Goal: Task Accomplishment & Management: Use online tool/utility

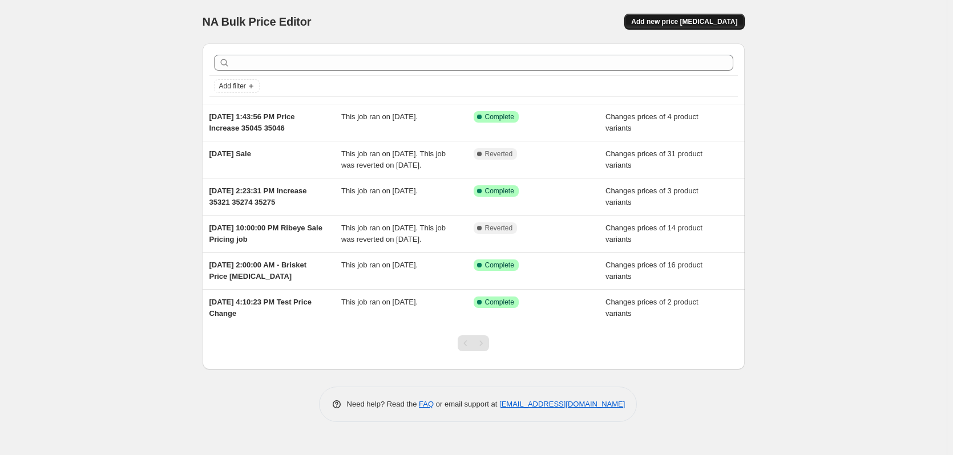
click at [694, 25] on span "Add new price [MEDICAL_DATA]" at bounding box center [684, 21] width 106 height 9
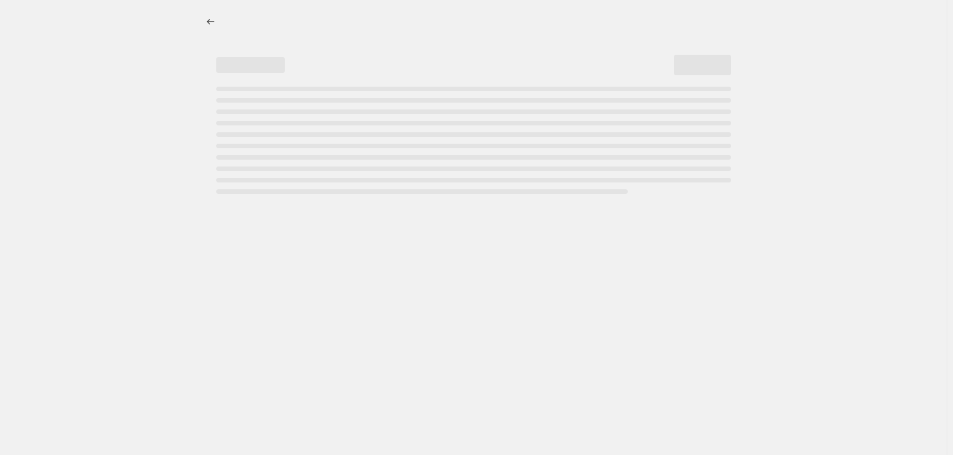
select select "percentage"
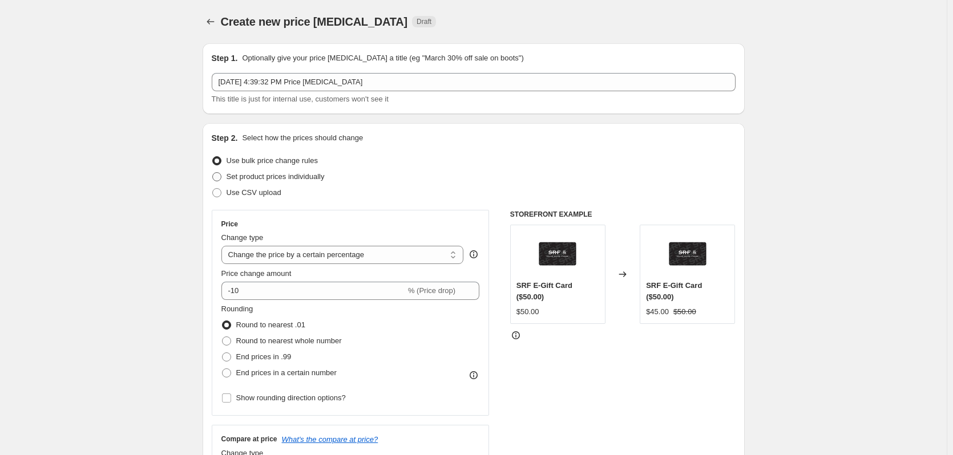
click at [218, 178] on span at bounding box center [216, 176] width 9 height 9
click at [213, 173] on input "Set product prices individually" at bounding box center [212, 172] width 1 height 1
radio input "true"
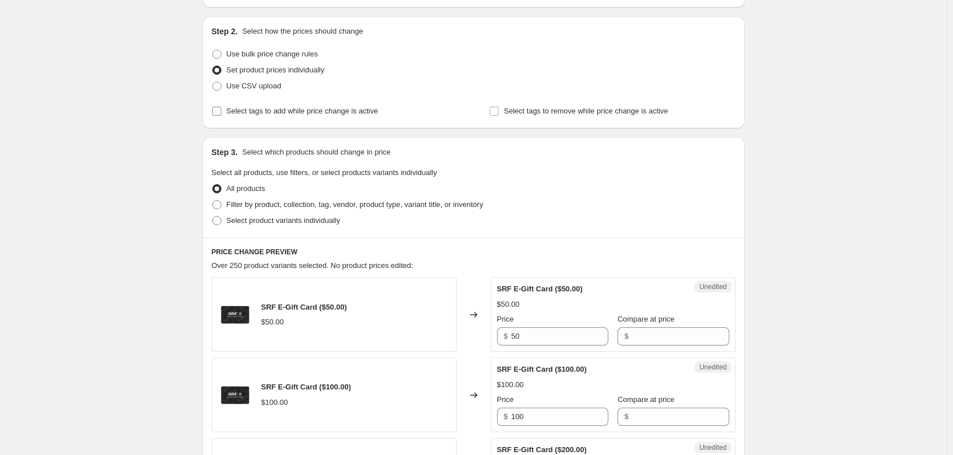
scroll to position [114, 0]
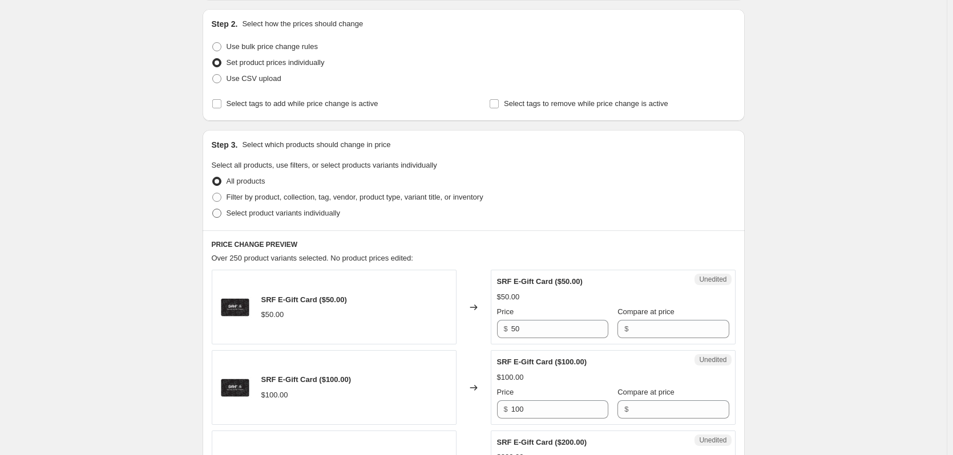
click at [218, 217] on span at bounding box center [216, 213] width 9 height 9
click at [213, 209] on input "Select product variants individually" at bounding box center [212, 209] width 1 height 1
radio input "true"
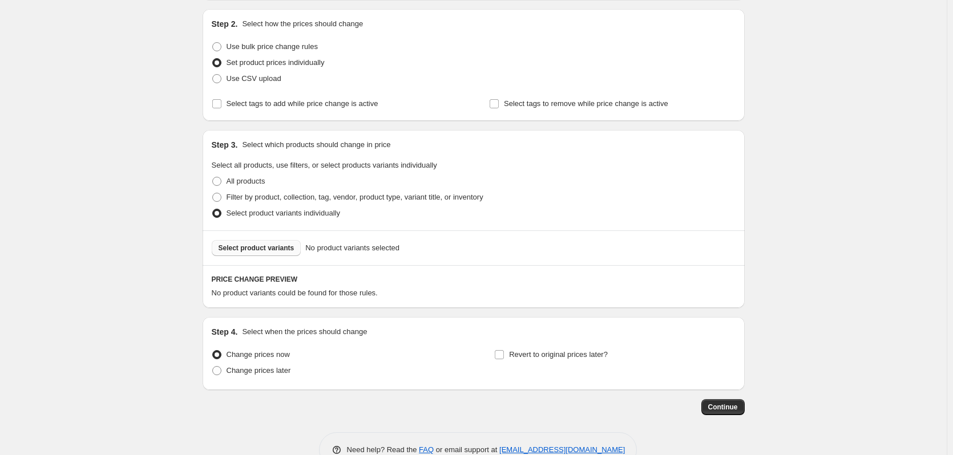
click at [254, 249] on span "Select product variants" at bounding box center [257, 248] width 76 height 9
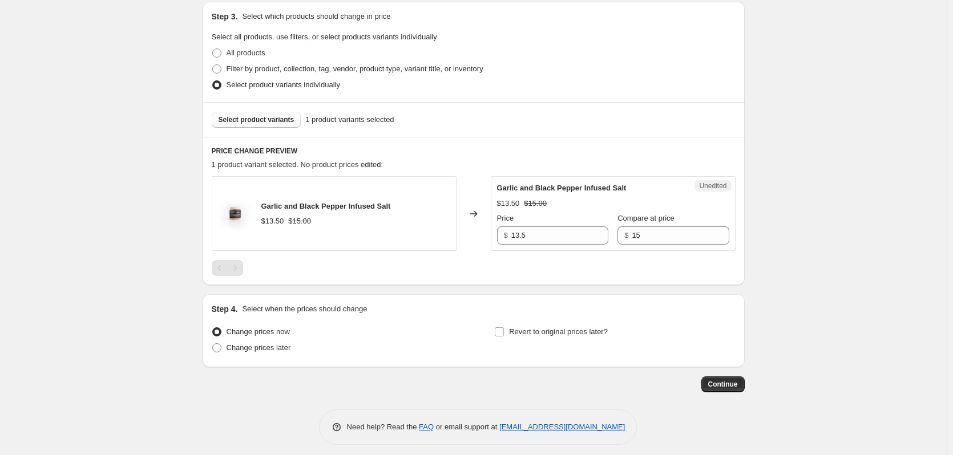
scroll to position [249, 0]
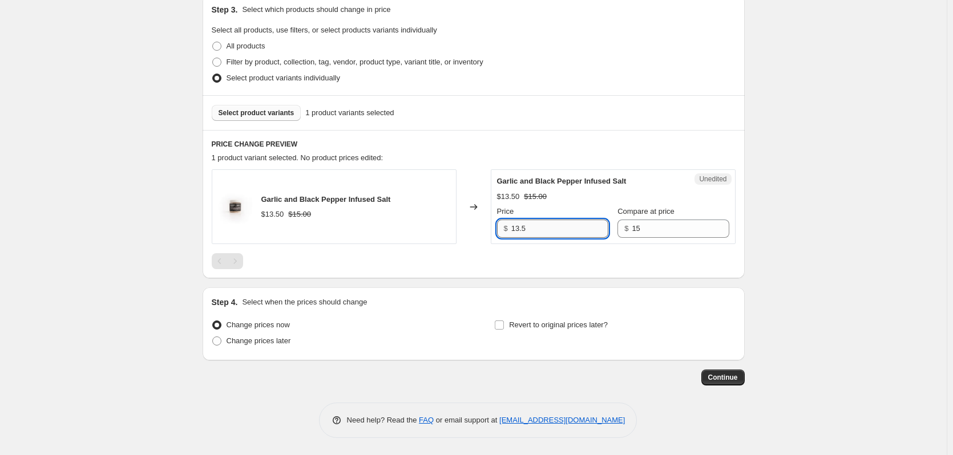
click at [536, 227] on input "13.5" at bounding box center [559, 229] width 97 height 18
type input "15"
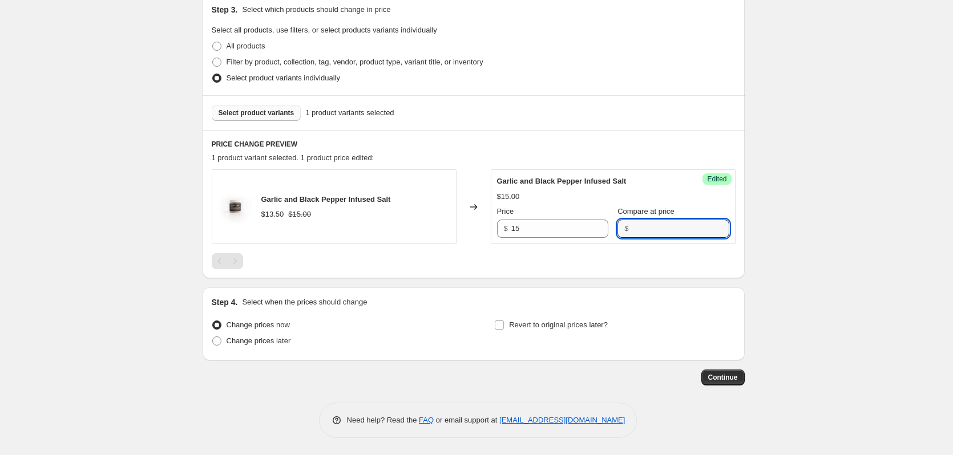
click at [435, 285] on div "Step 1. Optionally give your price [MEDICAL_DATA] a title (eg "March 30% off sa…" at bounding box center [468, 85] width 551 height 601
click at [218, 342] on span at bounding box center [216, 341] width 9 height 9
click at [213, 337] on input "Change prices later" at bounding box center [212, 337] width 1 height 1
radio input "true"
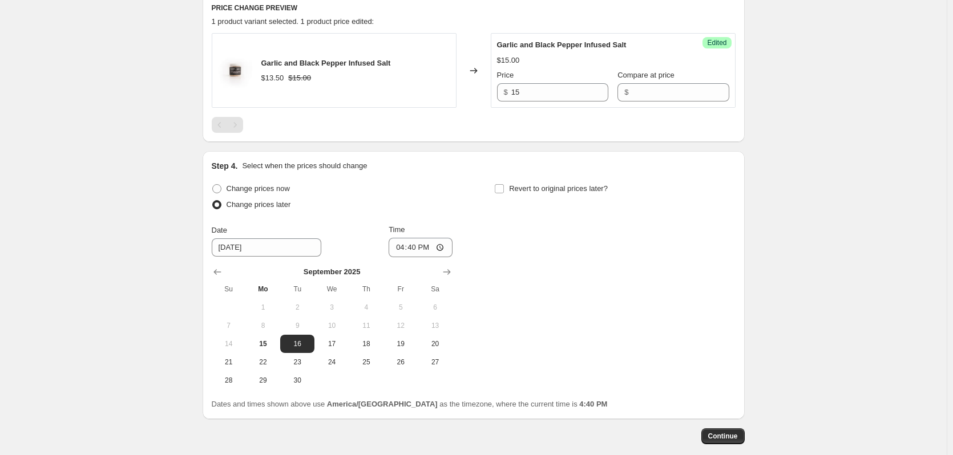
scroll to position [420, 0]
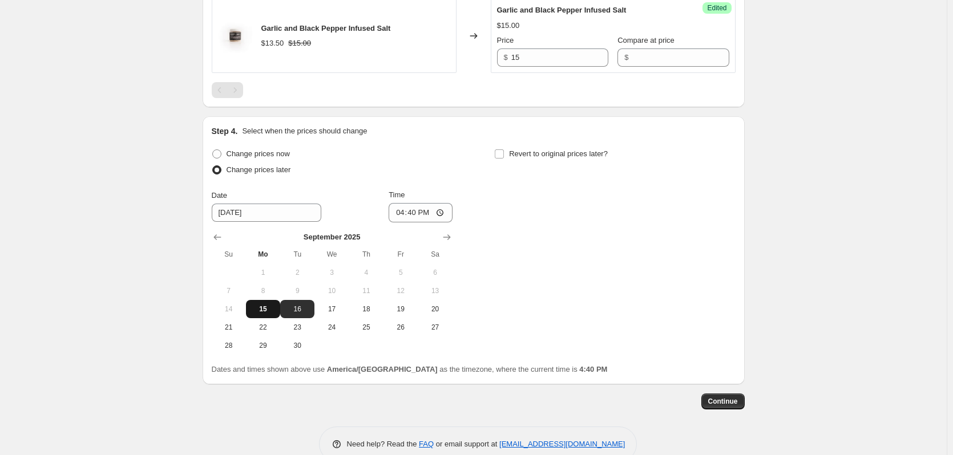
click at [265, 309] on span "15" at bounding box center [262, 309] width 25 height 9
type input "[DATE]"
click at [441, 215] on input "16:40" at bounding box center [421, 212] width 64 height 19
type input "23:59"
click at [586, 239] on div "Change prices now Change prices later Date [DATE] Time 23:59 [DATE] Su Mo Tu We…" at bounding box center [474, 250] width 524 height 209
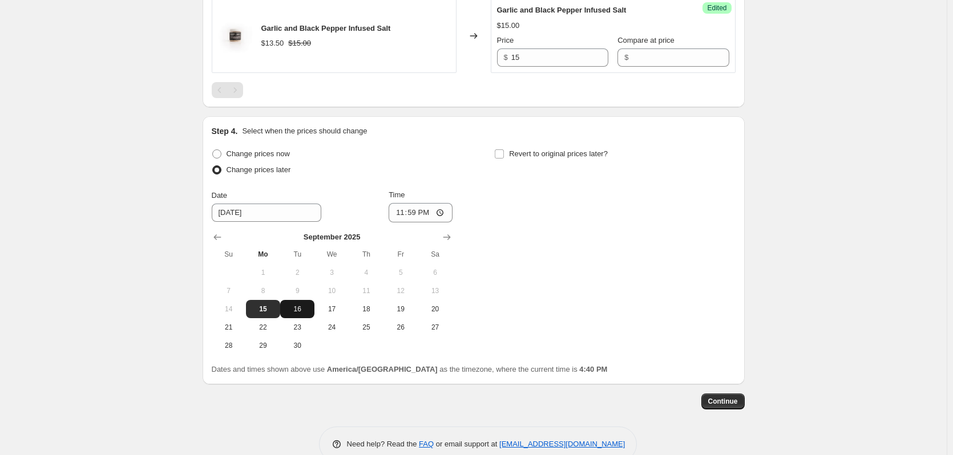
click at [297, 308] on span "16" at bounding box center [297, 309] width 25 height 9
type input "[DATE]"
click at [403, 214] on input "23:59" at bounding box center [421, 212] width 64 height 19
click at [444, 212] on input "23:59" at bounding box center [421, 212] width 64 height 19
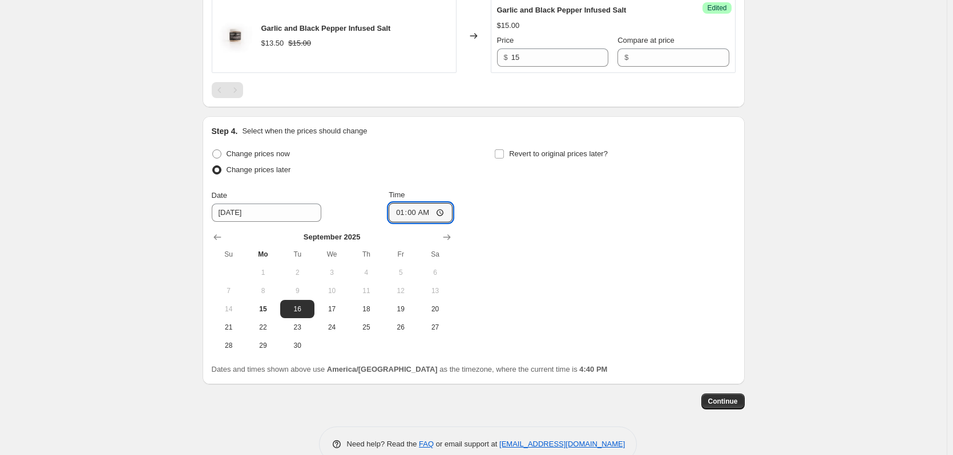
type input "01:00"
click at [563, 256] on div "Change prices now Change prices later Date [DATE] Time 01:00 [DATE] Su Mo Tu We…" at bounding box center [474, 250] width 524 height 209
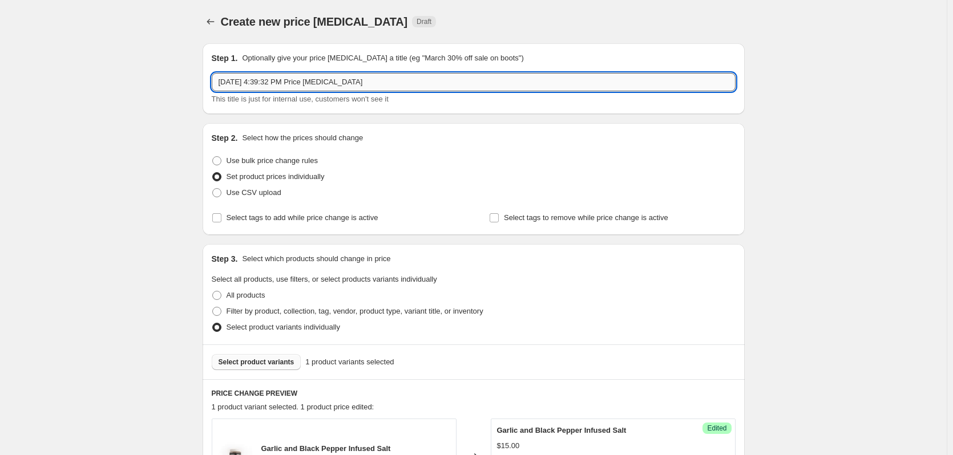
click at [358, 82] on input "[DATE] 4:39:32 PM Price [MEDICAL_DATA]" at bounding box center [474, 82] width 524 height 18
type input "Removing Sale Price"
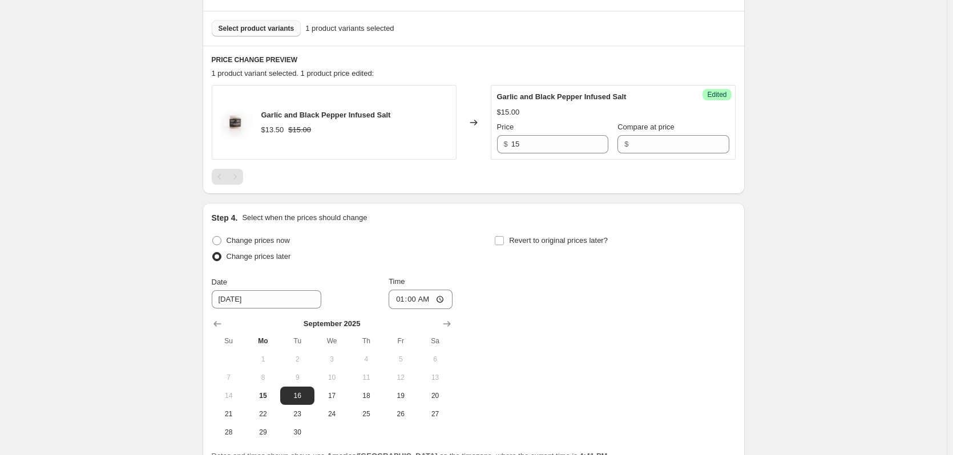
scroll to position [342, 0]
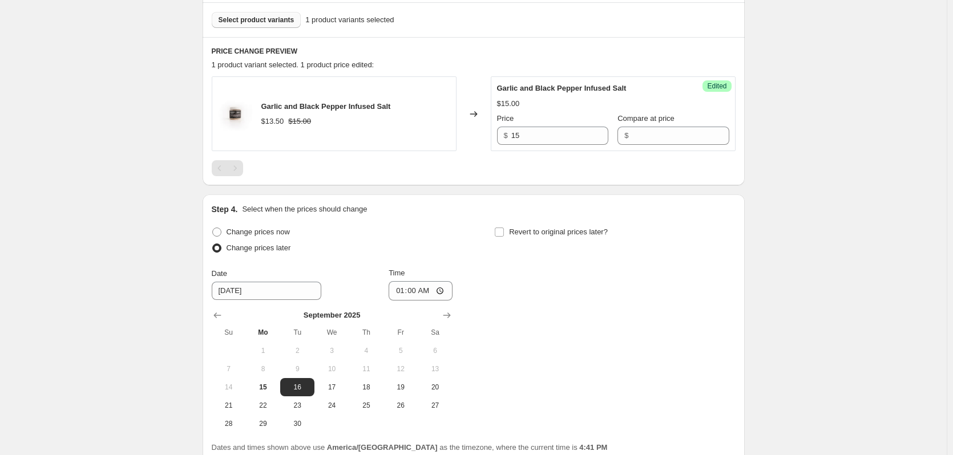
click at [258, 22] on span "Select product variants" at bounding box center [257, 19] width 76 height 9
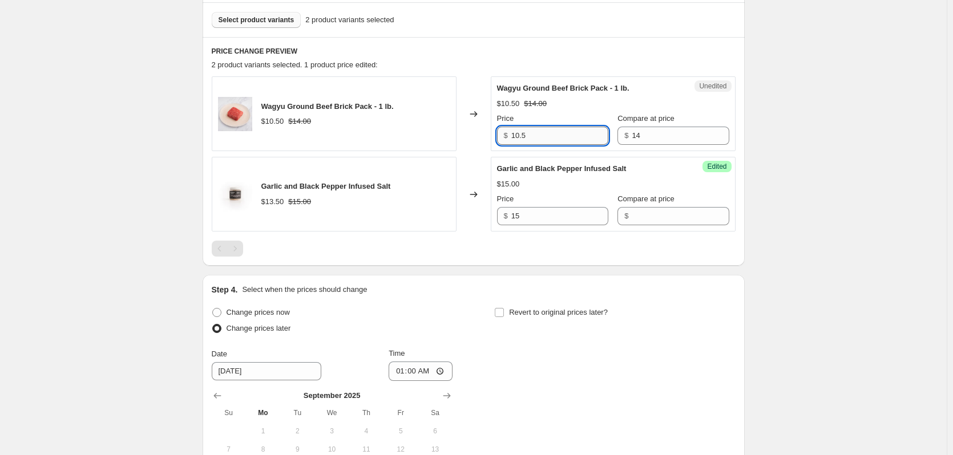
click at [537, 135] on input "10.5" at bounding box center [559, 136] width 97 height 18
type input "14"
click at [124, 196] on div "Create new price [MEDICAL_DATA]. This page is ready Create new price [MEDICAL_D…" at bounding box center [473, 148] width 947 height 980
click at [260, 24] on span "Select product variants" at bounding box center [257, 19] width 76 height 9
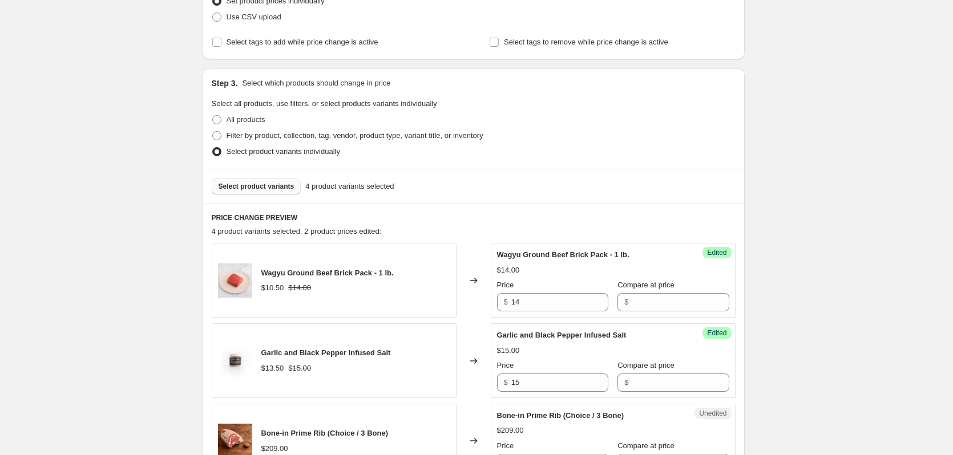
scroll to position [171, 0]
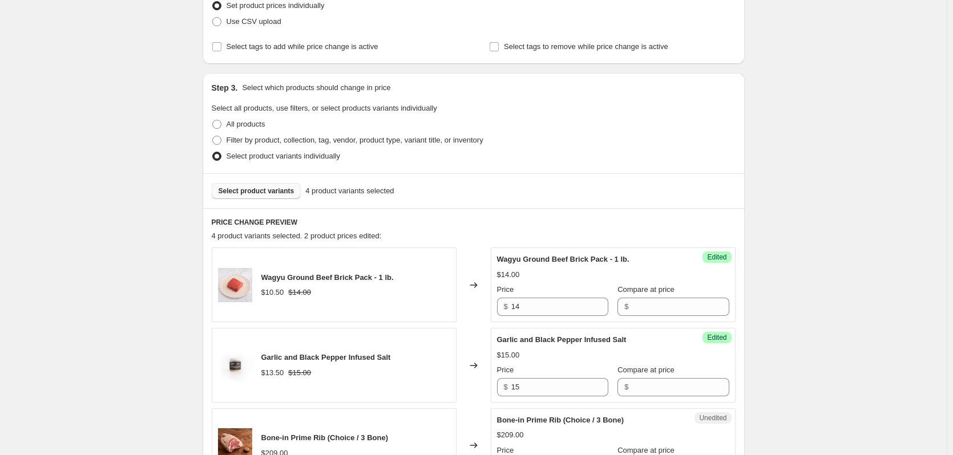
click at [269, 192] on span "Select product variants" at bounding box center [257, 191] width 76 height 9
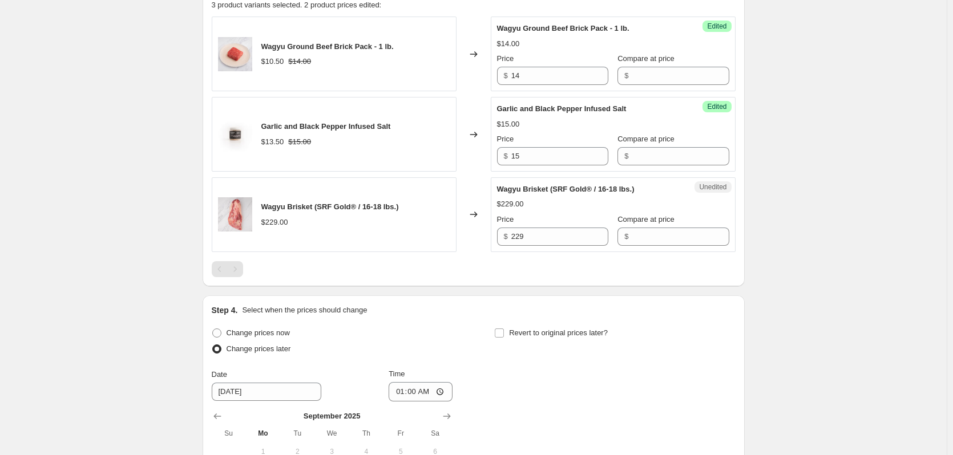
scroll to position [399, 0]
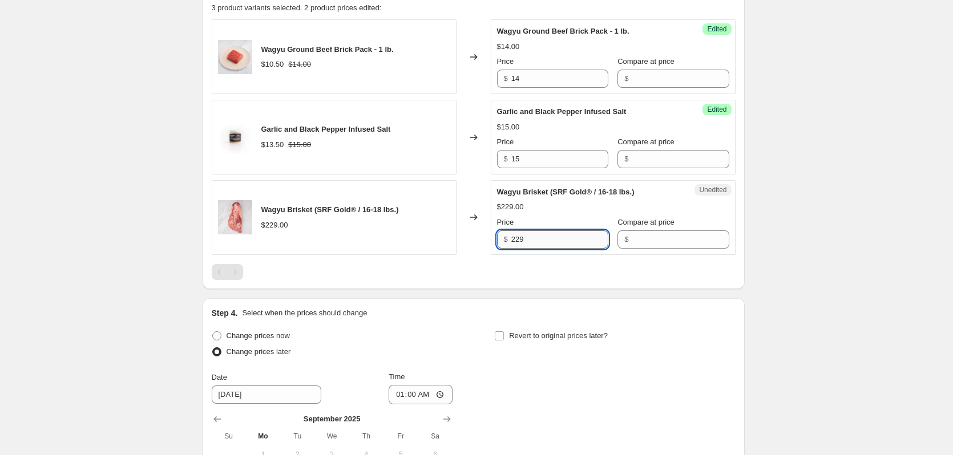
click at [537, 237] on input "229" at bounding box center [559, 239] width 97 height 18
type input "229"
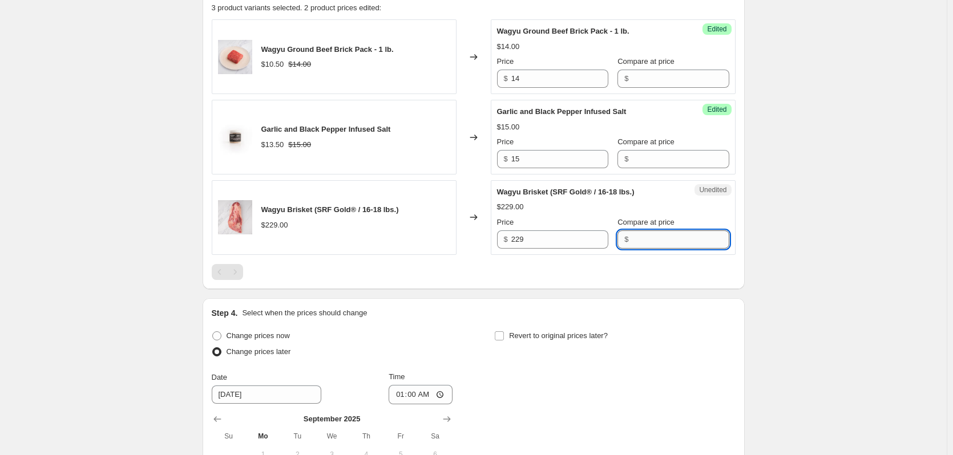
click at [644, 237] on input "Compare at price" at bounding box center [680, 239] width 97 height 18
paste input "229"
type input "229"
click at [545, 240] on input "229" at bounding box center [559, 239] width 97 height 18
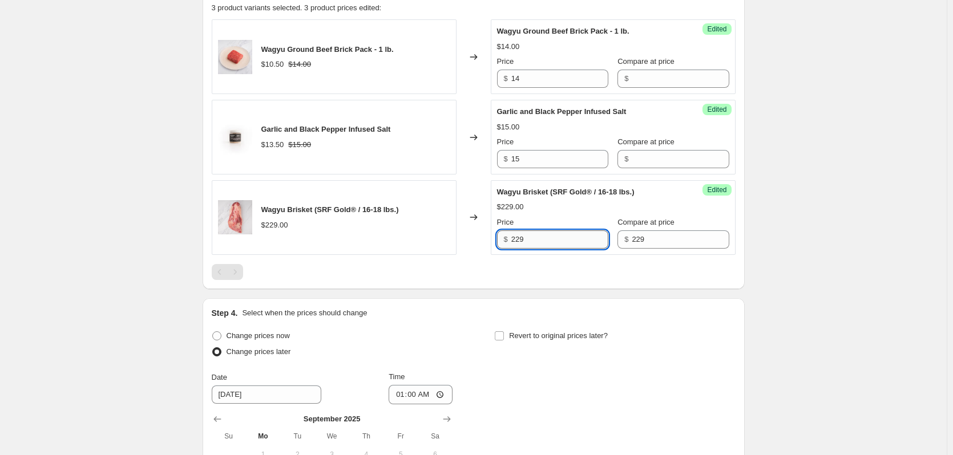
click at [545, 240] on input "229" at bounding box center [559, 239] width 97 height 18
type input "206"
click at [827, 252] on div "Create new price [MEDICAL_DATA]. This page is ready Create new price [MEDICAL_D…" at bounding box center [473, 131] width 947 height 1061
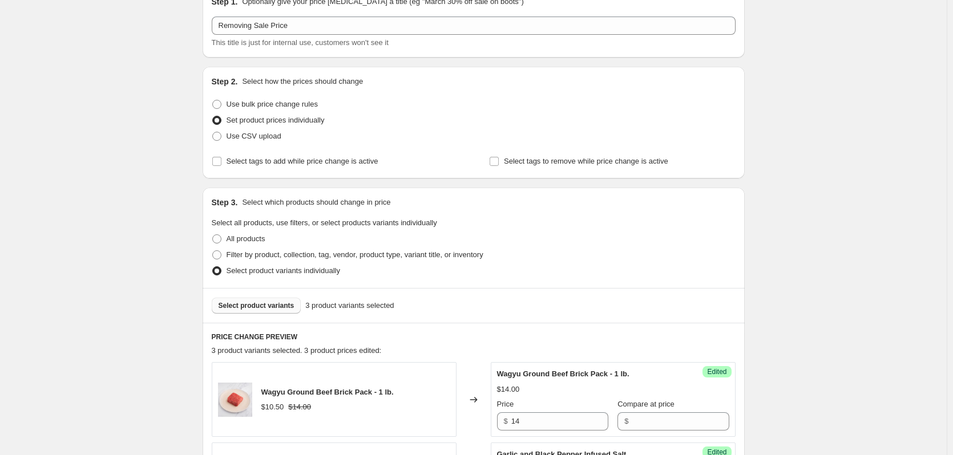
scroll to position [0, 0]
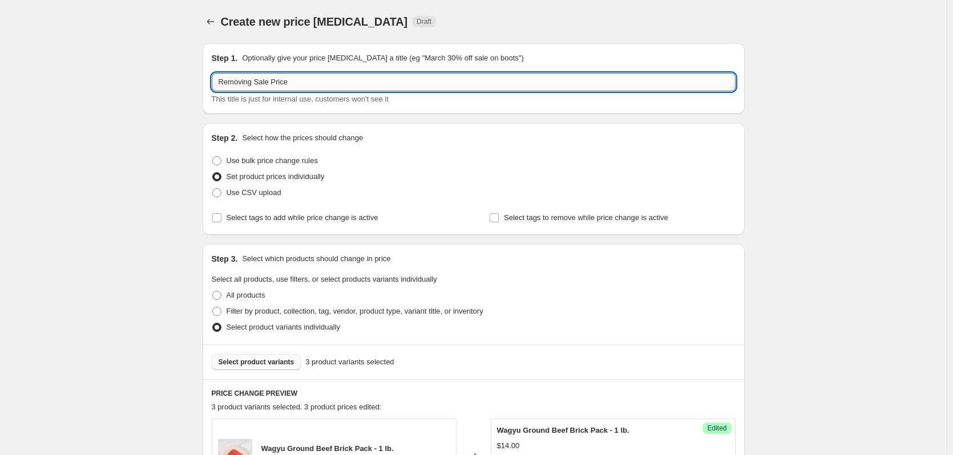
click at [295, 85] on input "Removing Sale Price" at bounding box center [474, 82] width 524 height 18
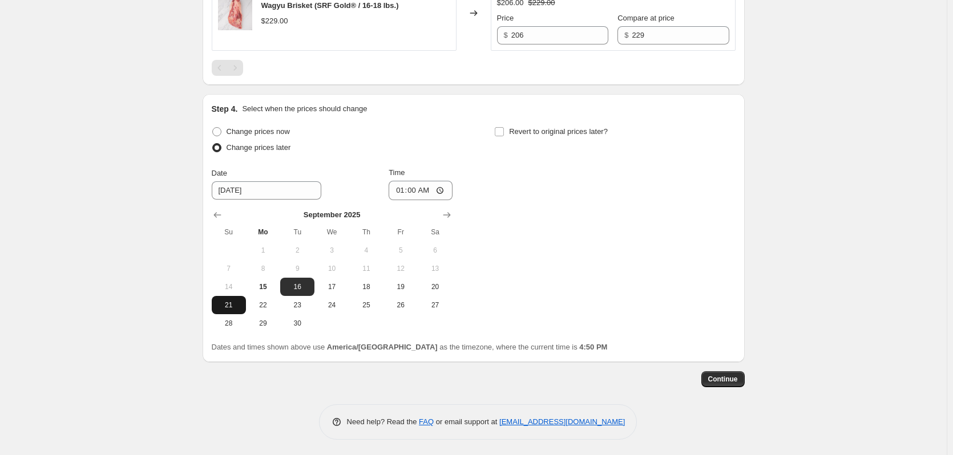
scroll to position [605, 0]
type input "Removing Sale Price on 14355 and D0081"
click at [729, 380] on span "Continue" at bounding box center [723, 377] width 30 height 9
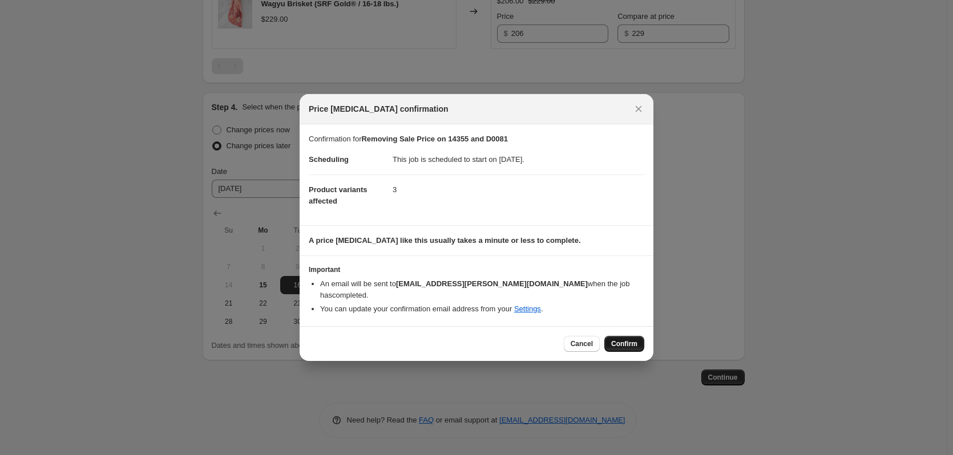
click at [620, 336] on button "Confirm" at bounding box center [624, 344] width 40 height 16
